Goal: Task Accomplishment & Management: Manage account settings

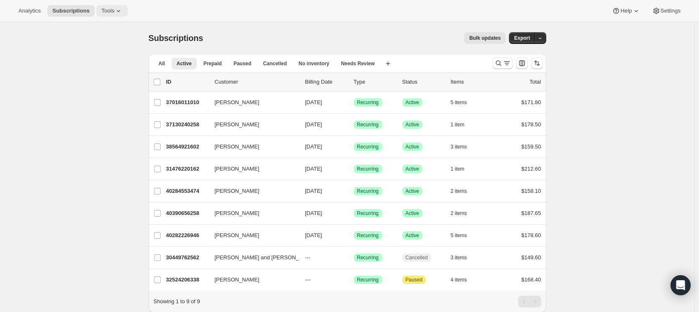
click at [98, 14] on button "Tools" at bounding box center [111, 11] width 31 height 12
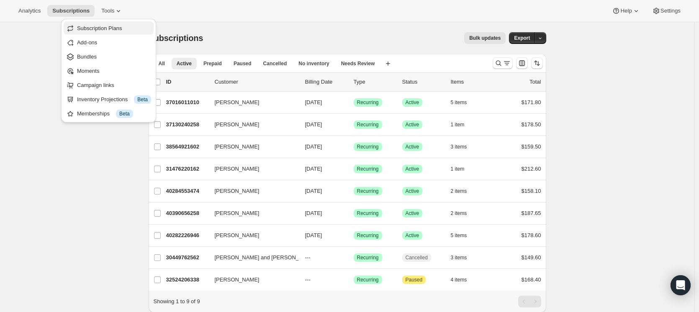
click at [127, 31] on span "Subscription Plans" at bounding box center [114, 28] width 74 height 8
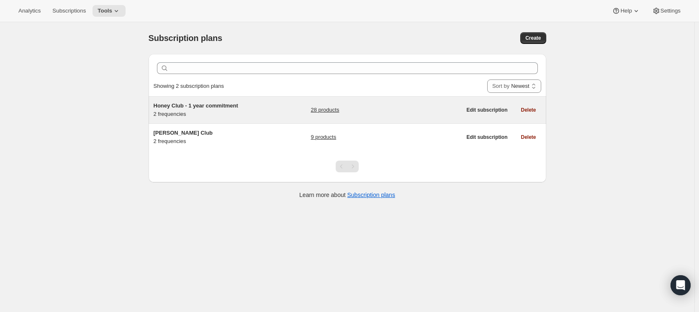
click at [254, 104] on h5 "Honey Club - 1 year commitment" at bounding box center [206, 106] width 105 height 8
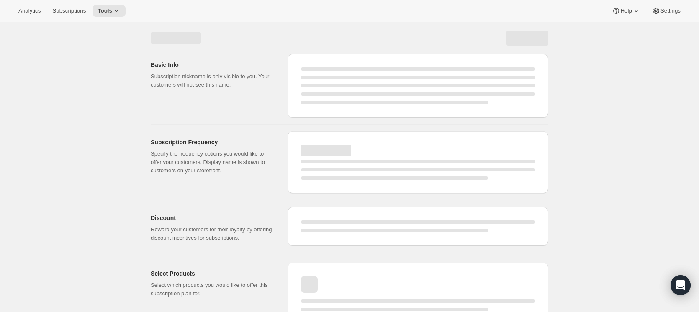
select select "WEEK"
select select "MONTH"
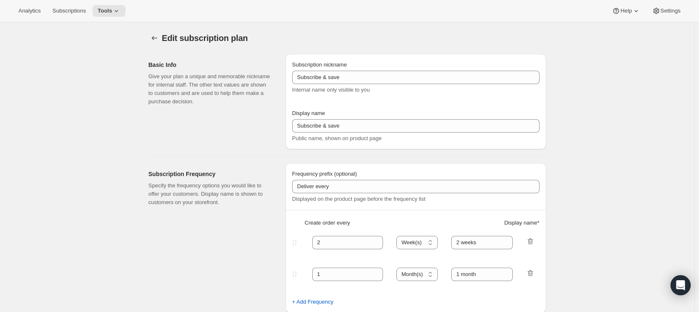
type input "Honey Club - 1 year commitment"
type input "Honey Club"
select select "MONTH"
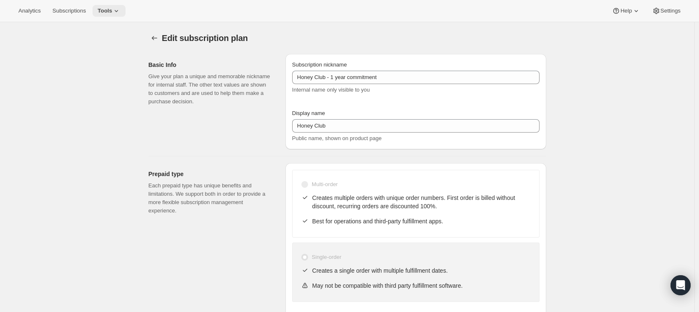
click at [101, 15] on button "Tools" at bounding box center [108, 11] width 33 height 12
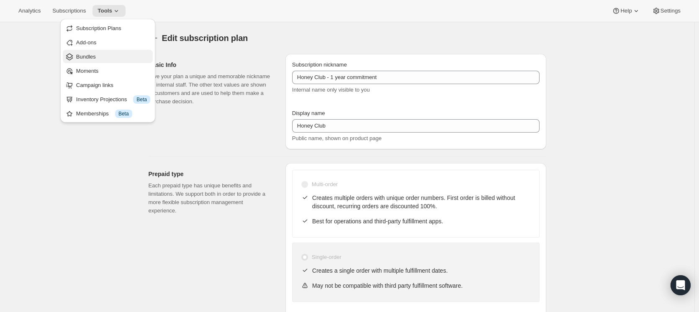
click at [116, 55] on span "Bundles" at bounding box center [113, 57] width 74 height 8
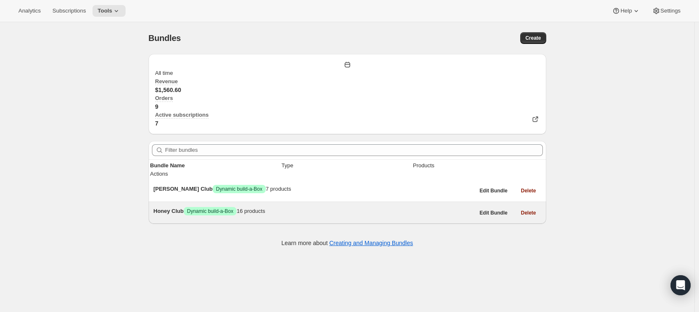
click at [175, 207] on div "Honey Club Success Dynamic build-a-Box 16 products" at bounding box center [314, 211] width 321 height 8
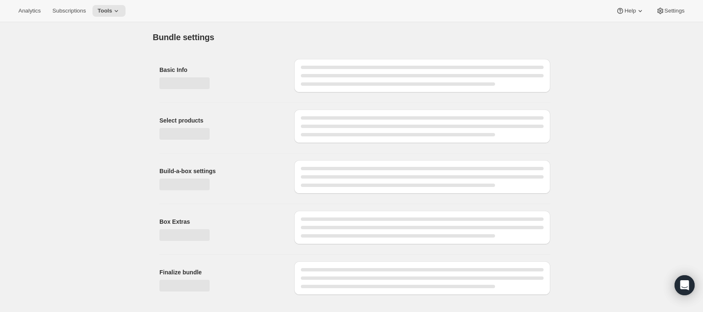
type input "Honey Club"
radio input "true"
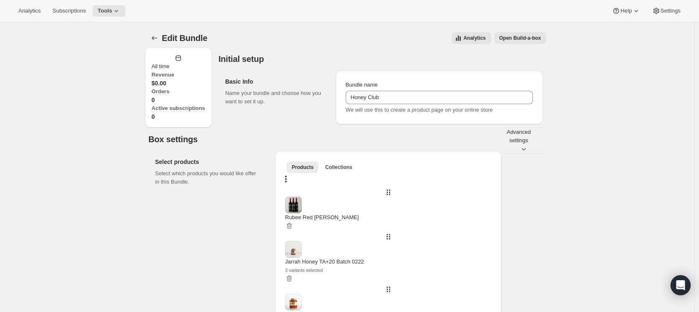
click at [532, 44] on div "Edit Bundle. This page is ready Edit Bundle Analytics Open Build-a-box More act…" at bounding box center [348, 38] width 398 height 32
click at [544, 37] on button "Open Build-a-box" at bounding box center [520, 38] width 52 height 12
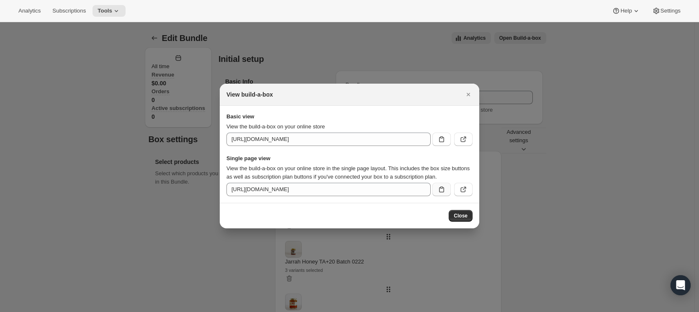
click at [433, 195] on button ":r7k:" at bounding box center [441, 189] width 18 height 13
click at [463, 89] on button "Close" at bounding box center [468, 95] width 12 height 12
